Goal: Check status: Check status

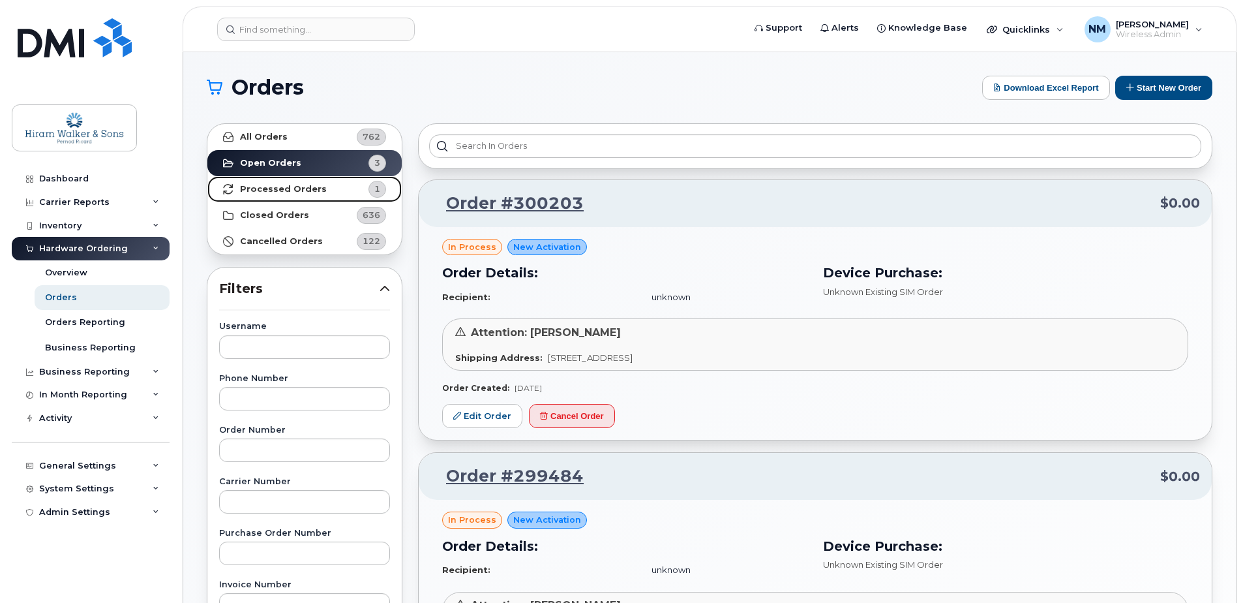
click at [312, 184] on strong "Processed Orders" at bounding box center [283, 189] width 87 height 10
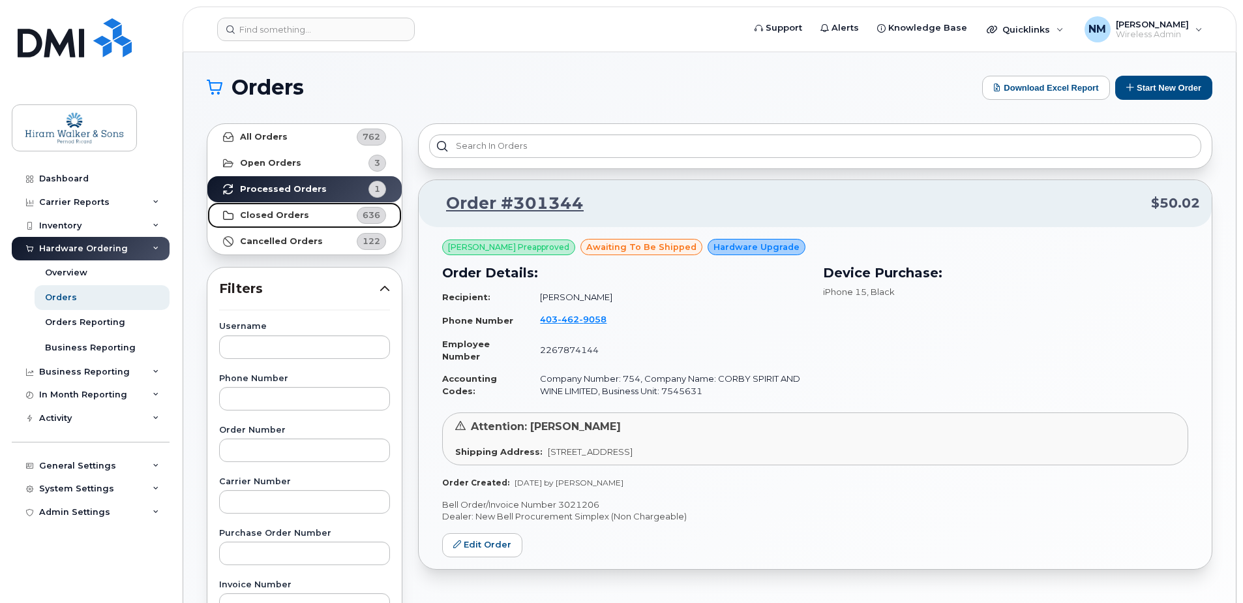
click at [316, 217] on link "Closed Orders 636" at bounding box center [304, 215] width 194 height 26
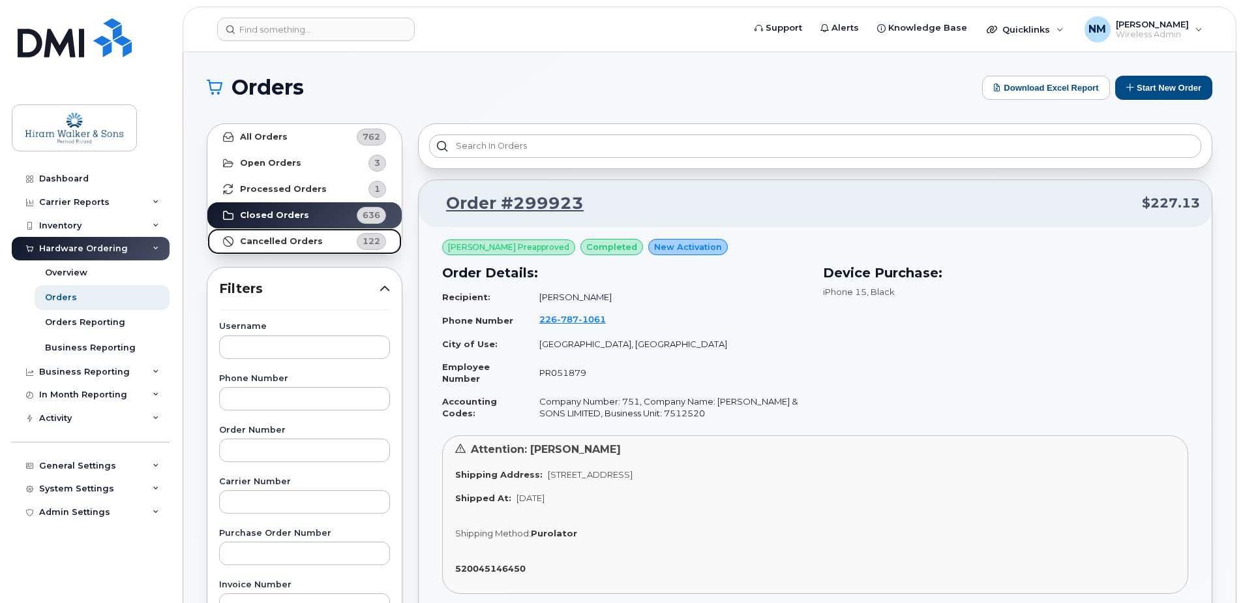
click at [309, 236] on strong "Cancelled Orders" at bounding box center [281, 241] width 83 height 10
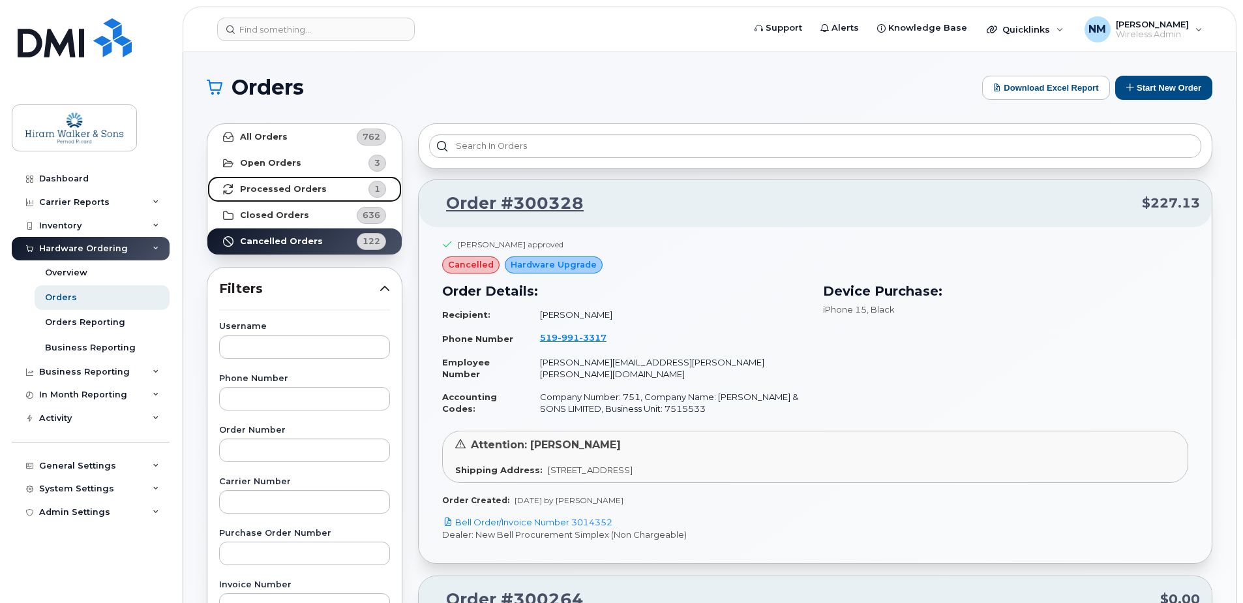
click at [320, 185] on link "Processed Orders 1" at bounding box center [304, 189] width 194 height 26
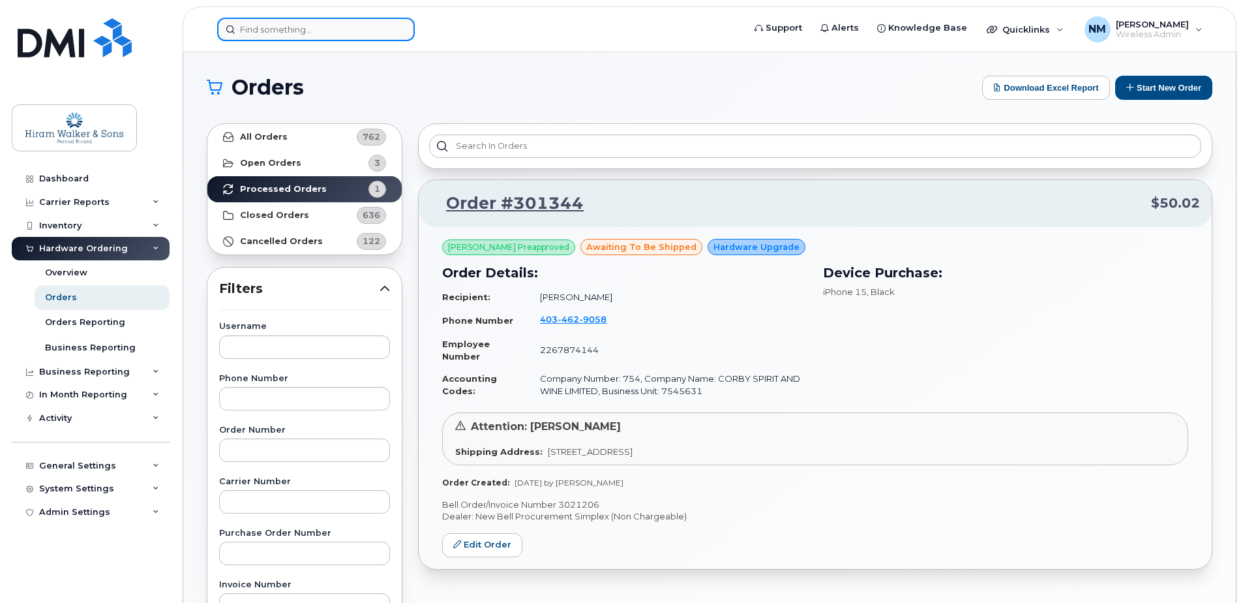
click at [294, 35] on input at bounding box center [316, 29] width 198 height 23
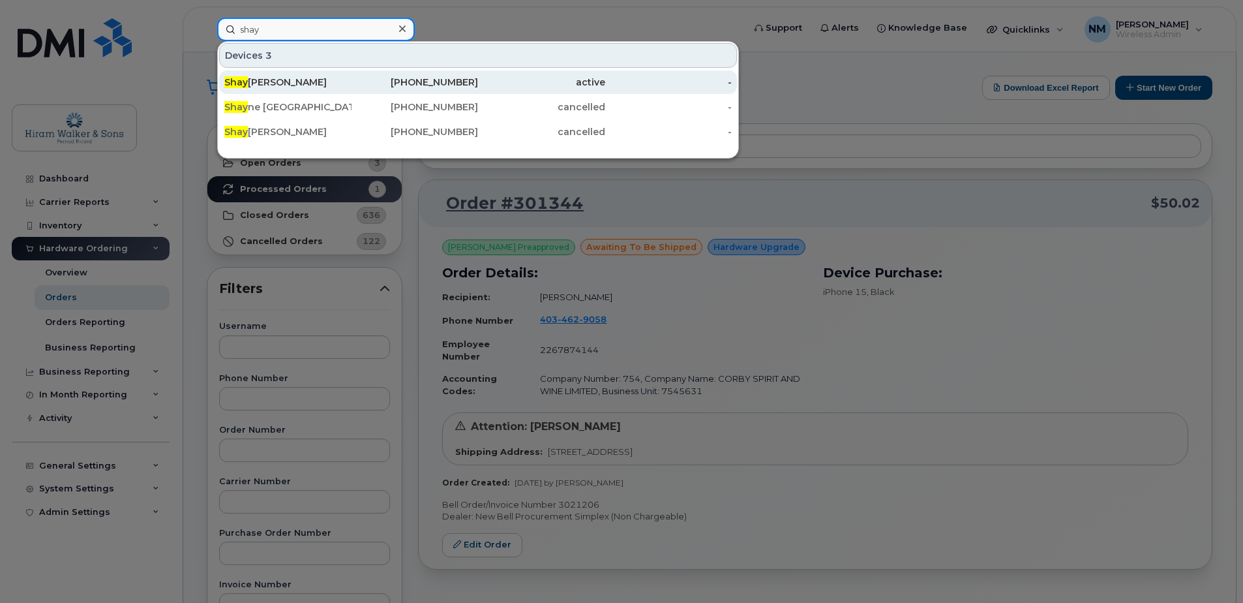
type input "shay"
click at [365, 84] on div "587-438-4073" at bounding box center [415, 82] width 127 height 13
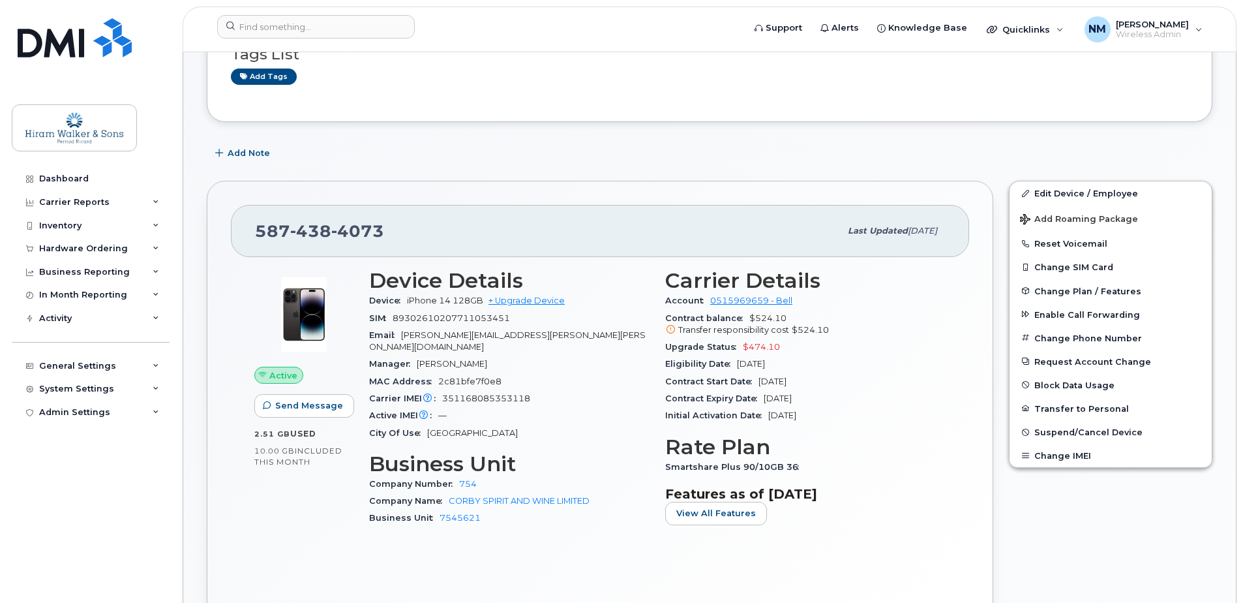
scroll to position [326, 0]
